Goal: Information Seeking & Learning: Learn about a topic

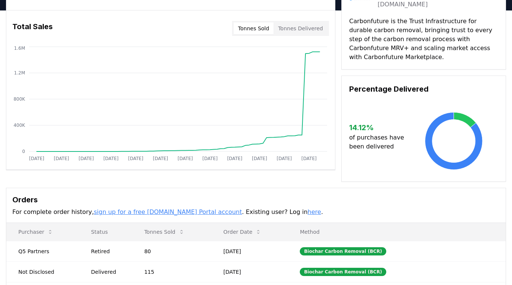
scroll to position [46, 0]
click at [154, 209] on link "sign up for a free [DOMAIN_NAME] Portal account" at bounding box center [168, 212] width 148 height 7
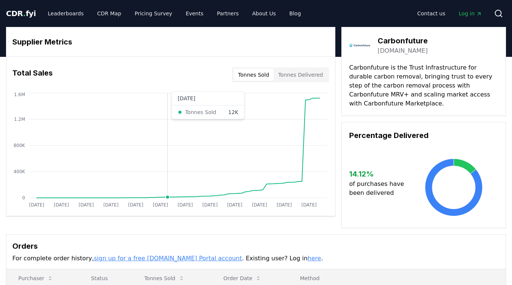
scroll to position [0, 0]
click at [299, 81] on button "Tonnes Delivered" at bounding box center [301, 75] width 54 height 12
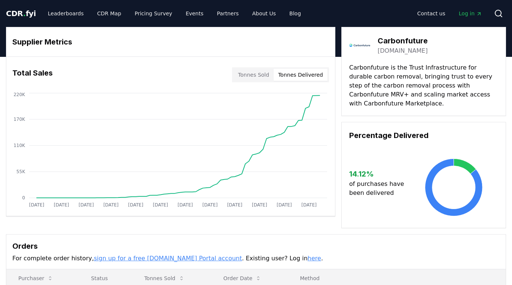
click at [272, 79] on button "Tonnes Sold" at bounding box center [254, 75] width 40 height 12
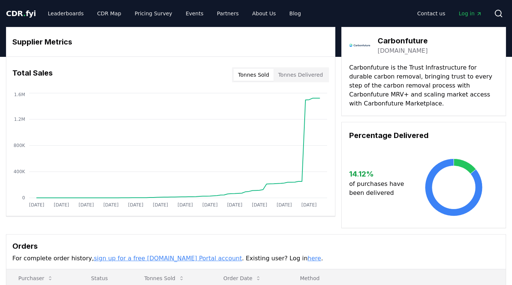
click at [311, 81] on button "Tonnes Delivered" at bounding box center [301, 75] width 54 height 12
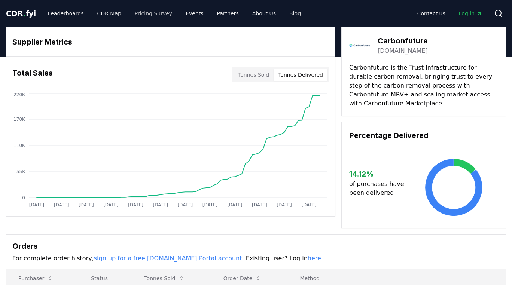
click at [149, 13] on link "Pricing Survey" at bounding box center [153, 13] width 49 height 13
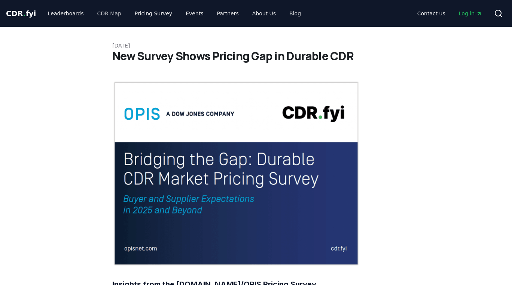
click at [111, 16] on link "CDR Map" at bounding box center [109, 13] width 36 height 13
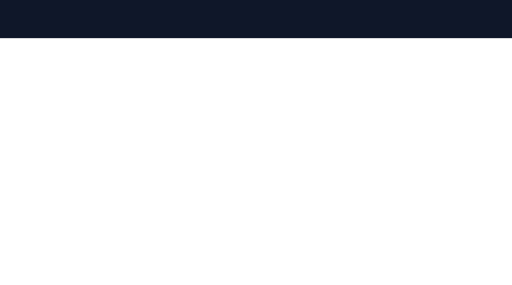
scroll to position [84, 0]
